Goal: Information Seeking & Learning: Understand process/instructions

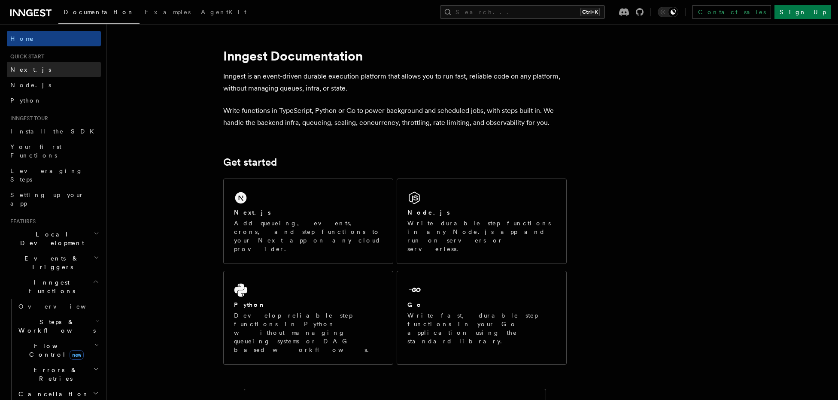
click at [15, 74] on span "Next.js" at bounding box center [30, 69] width 41 height 9
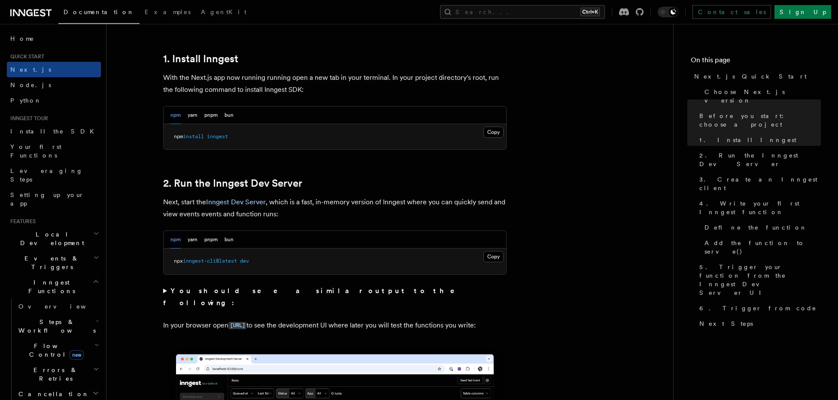
scroll to position [461, 0]
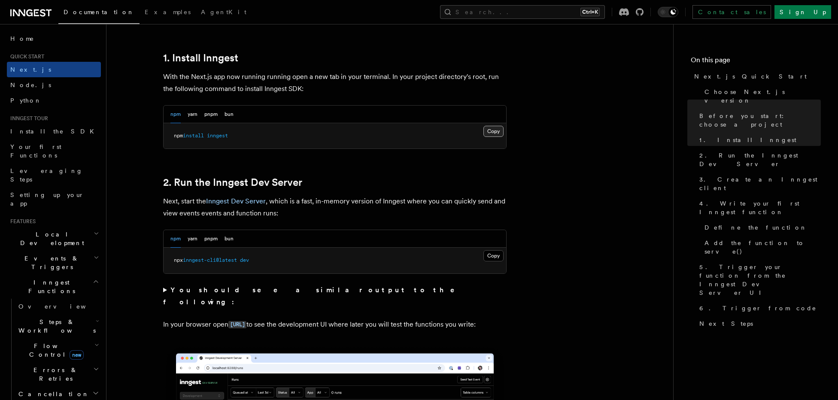
click at [491, 130] on button "Copy Copied" at bounding box center [493, 131] width 20 height 11
click at [493, 129] on button "Copy Copied" at bounding box center [493, 131] width 20 height 11
click at [488, 258] on button "Copy Copied" at bounding box center [493, 255] width 20 height 11
click at [483, 250] on button "Copy Copied" at bounding box center [493, 255] width 20 height 11
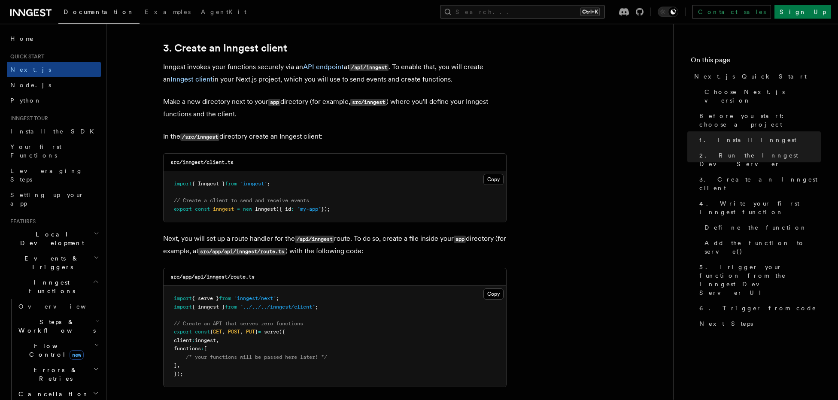
scroll to position [1036, 0]
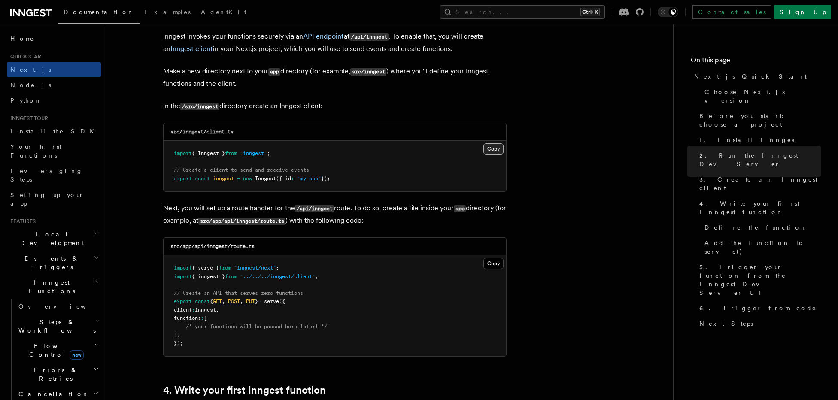
click at [488, 152] on button "Copy Copied" at bounding box center [493, 148] width 20 height 11
click at [483, 143] on button "Copy Copied" at bounding box center [493, 148] width 20 height 11
click at [493, 265] on button "Copy Copied" at bounding box center [493, 263] width 20 height 11
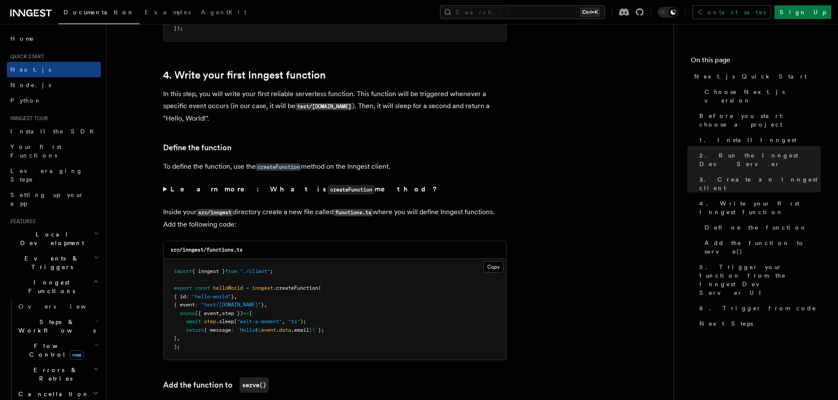
scroll to position [1353, 0]
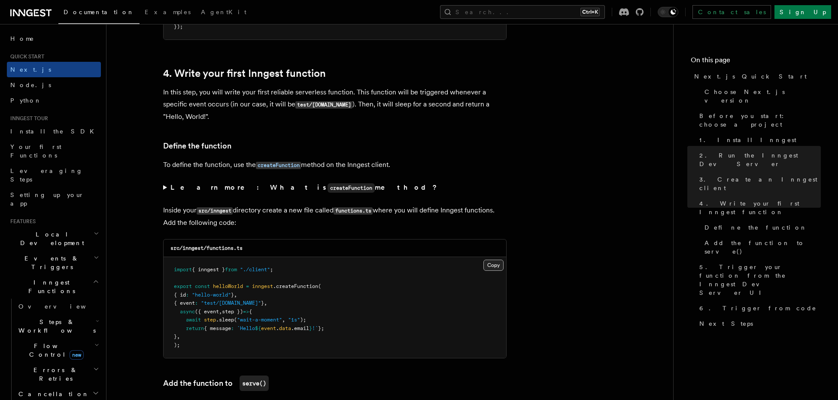
click at [494, 270] on button "Copy Copied" at bounding box center [493, 265] width 20 height 11
click at [495, 267] on button "Copy Copied" at bounding box center [493, 265] width 20 height 11
click at [483, 260] on button "Copy Copied" at bounding box center [493, 265] width 20 height 11
